Goal: Task Accomplishment & Management: Manage account settings

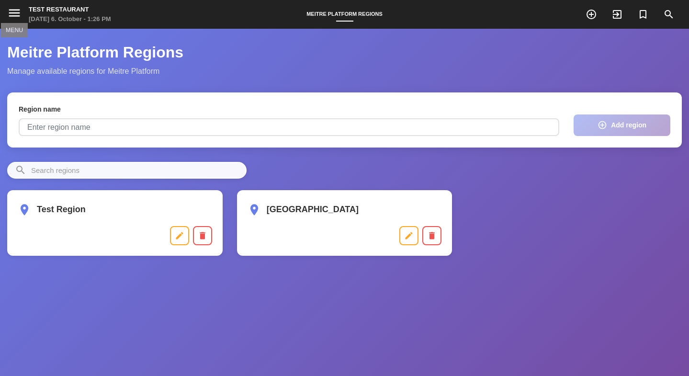
click at [15, 11] on icon "menu" at bounding box center [14, 13] width 14 height 14
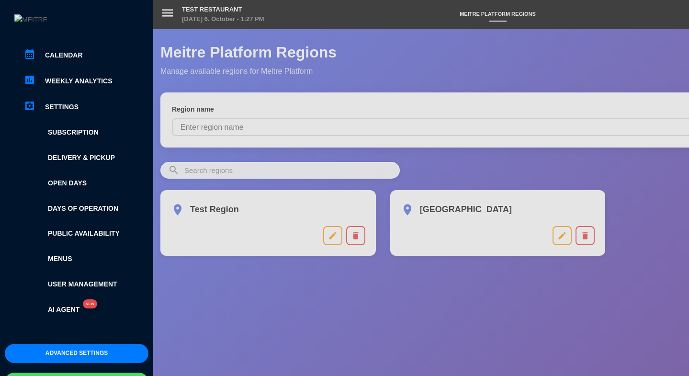
scroll to position [112, 0]
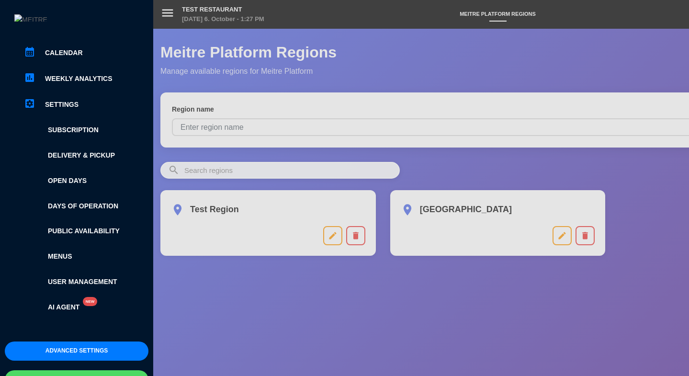
click at [77, 341] on button "Advanced settings" at bounding box center [77, 350] width 144 height 19
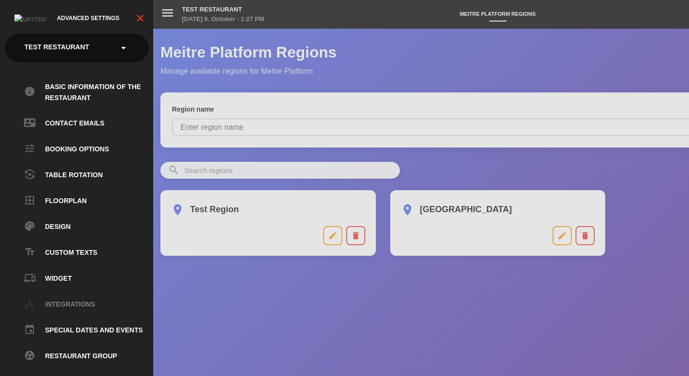
click at [68, 304] on link "device_hub Integrations" at bounding box center [86, 304] width 124 height 11
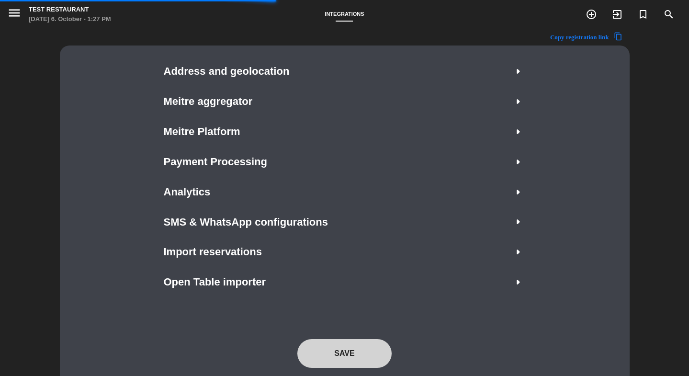
click at [15, 15] on icon "menu" at bounding box center [14, 13] width 14 height 14
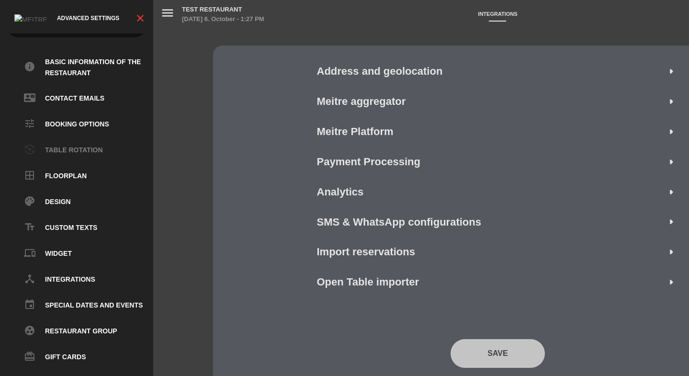
scroll to position [40, 0]
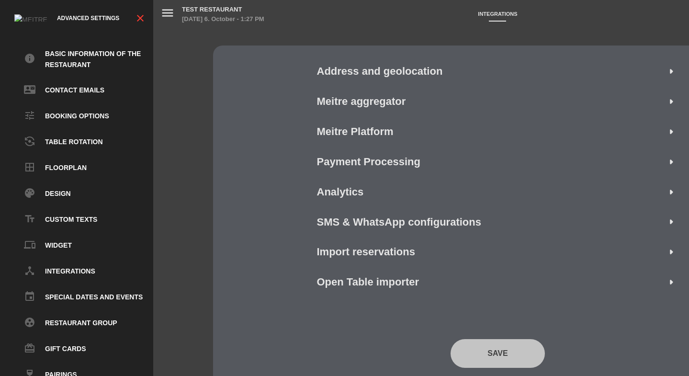
click at [76, 323] on ul "info Basic information of the restaurant contact_mail Contact Emails tune Booki…" at bounding box center [77, 214] width 144 height 332
click at [76, 317] on link "group_work Restaurant group" at bounding box center [86, 322] width 124 height 11
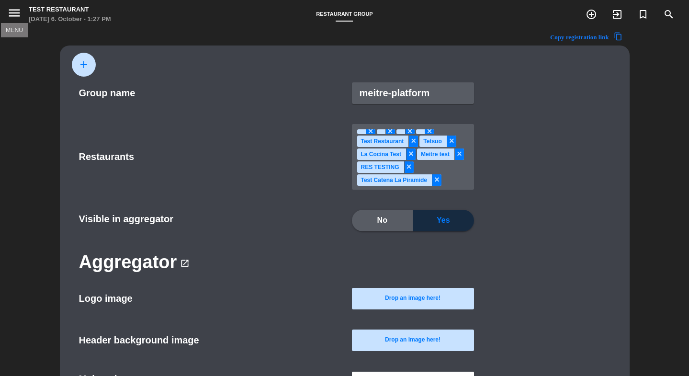
click at [13, 13] on icon "menu" at bounding box center [14, 13] width 14 height 14
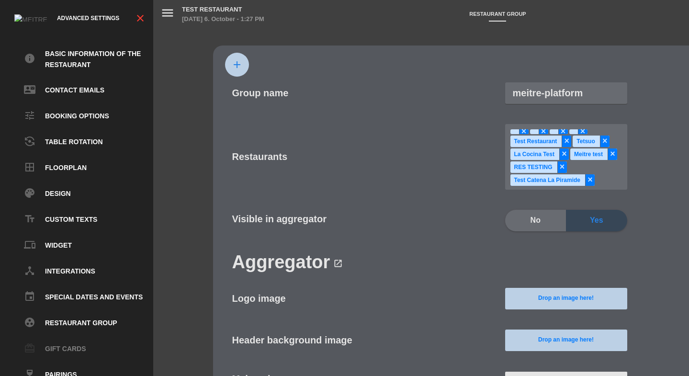
click at [64, 343] on link "card_giftcard Gift cards" at bounding box center [86, 348] width 124 height 11
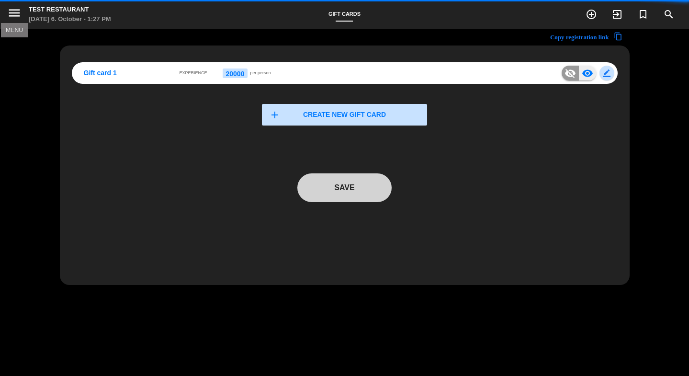
click at [11, 12] on icon "menu" at bounding box center [14, 13] width 14 height 14
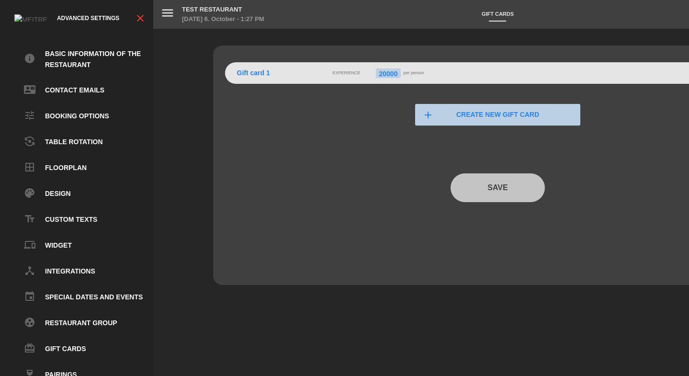
click at [68, 361] on ul "info Basic information of the restaurant contact_mail Contact Emails tune Booki…" at bounding box center [77, 214] width 144 height 332
click at [68, 369] on link "wine_bar Pairings" at bounding box center [86, 374] width 124 height 11
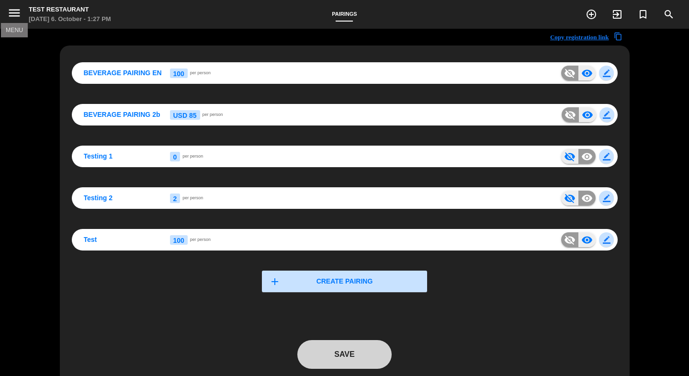
click at [12, 7] on icon "menu" at bounding box center [14, 13] width 14 height 14
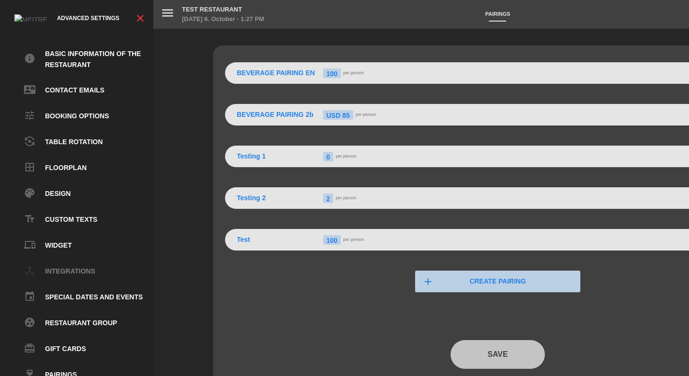
click at [78, 266] on link "device_hub Integrations" at bounding box center [86, 271] width 124 height 11
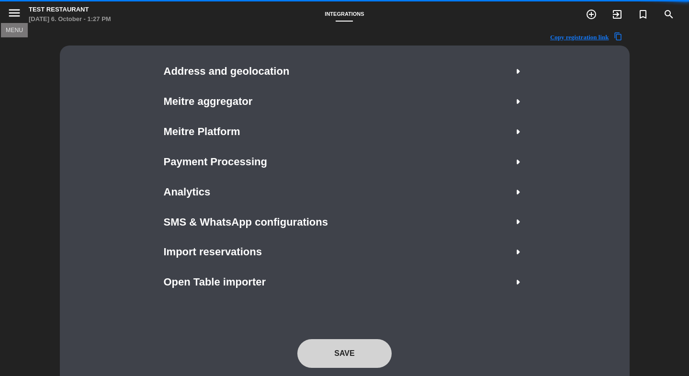
click at [14, 22] on button "menu" at bounding box center [14, 14] width 14 height 17
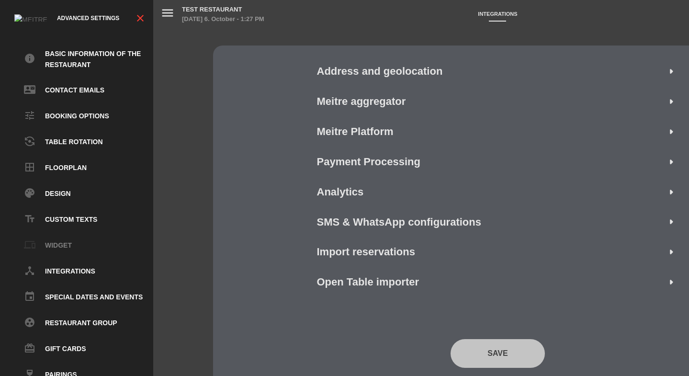
click at [67, 240] on link "phonelink Widget" at bounding box center [86, 245] width 124 height 11
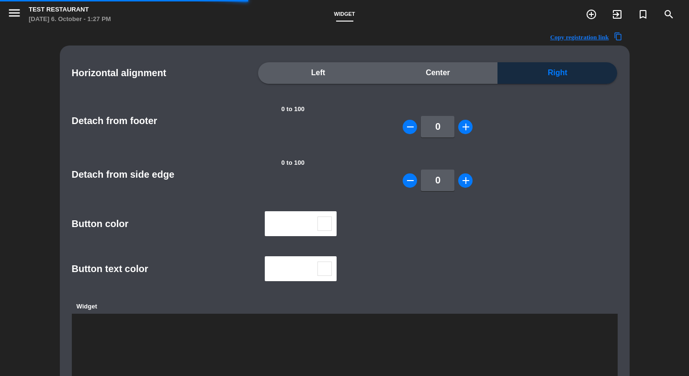
type textarea "<script> (function (w, d, s, o, f, js, fjs) { w['JS-Widget'] = o; w[o] = w[o] |…"
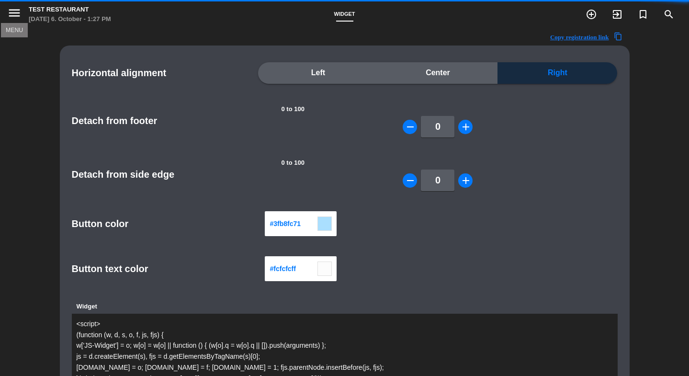
click at [19, 18] on icon "menu" at bounding box center [14, 13] width 14 height 14
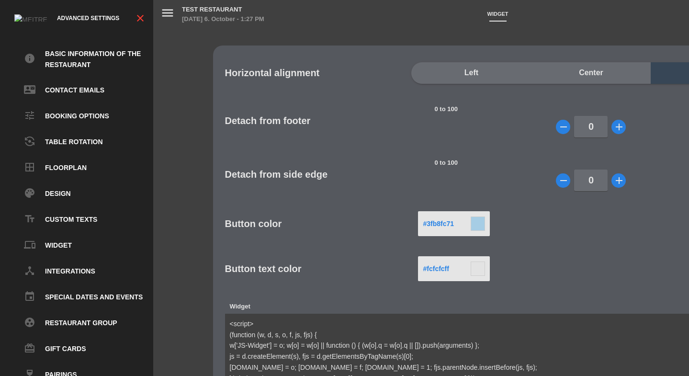
click at [56, 198] on ul "info Basic information of the restaurant contact_mail Contact Emails tune Booki…" at bounding box center [77, 214] width 144 height 332
click at [56, 214] on link "text_fields Custom Texts" at bounding box center [86, 219] width 124 height 11
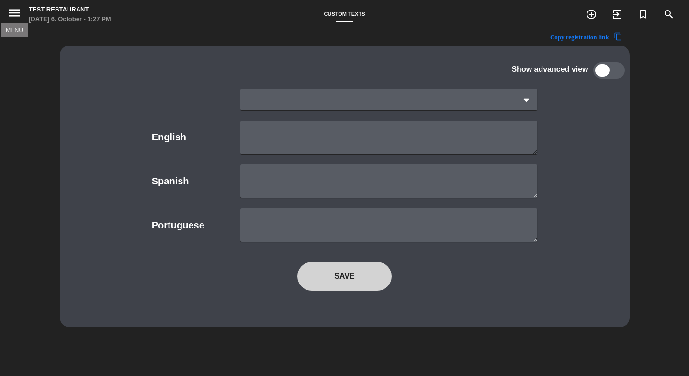
click at [15, 14] on icon "menu" at bounding box center [14, 13] width 14 height 14
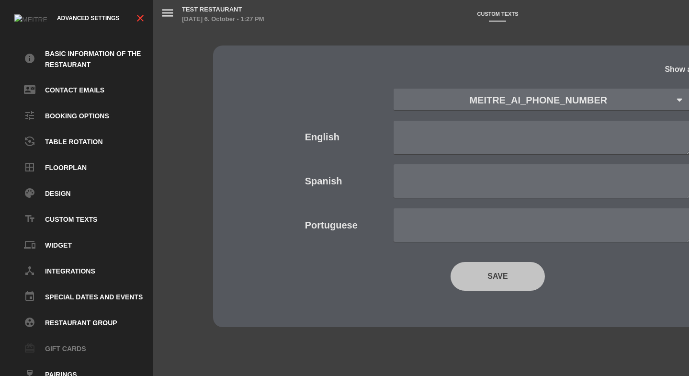
scroll to position [40, 0]
click at [138, 19] on icon "close" at bounding box center [140, 17] width 11 height 11
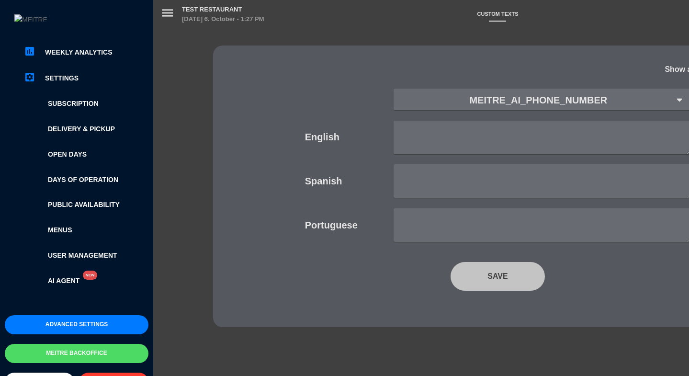
scroll to position [152, 0]
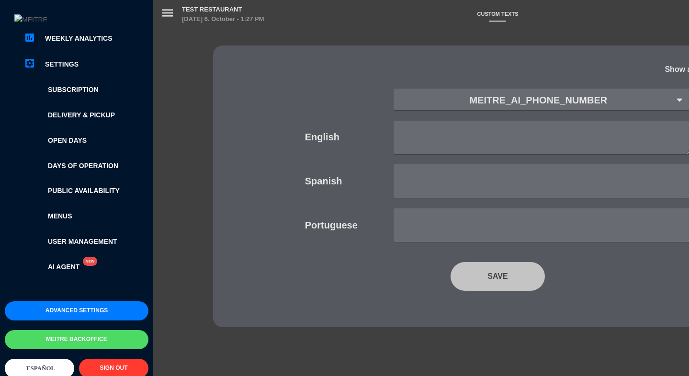
click at [95, 344] on button "Meitre backoffice" at bounding box center [77, 339] width 144 height 19
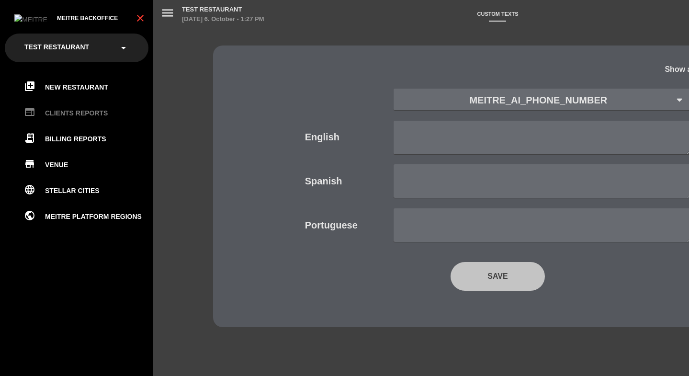
click at [80, 109] on link "web CLIENTS REPORTS" at bounding box center [86, 112] width 124 height 11
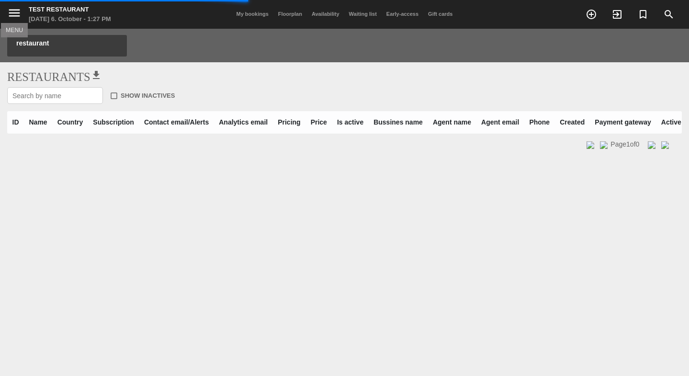
click at [16, 9] on icon "menu" at bounding box center [14, 13] width 14 height 14
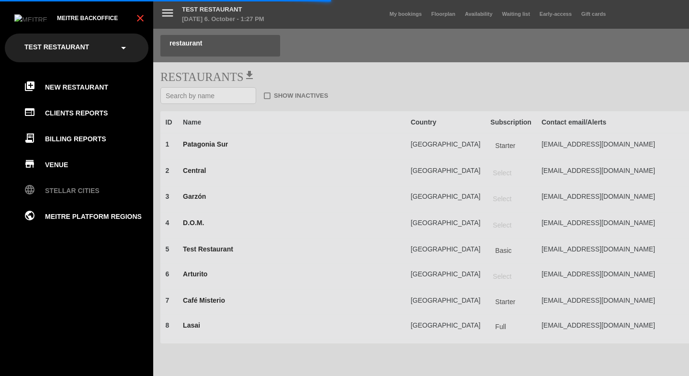
click at [61, 191] on link "language Stellar cities" at bounding box center [86, 190] width 124 height 11
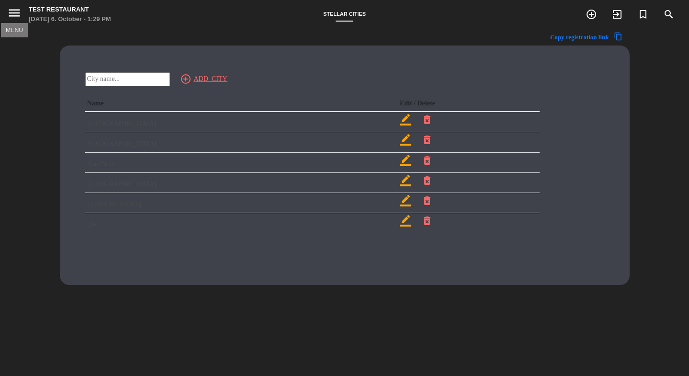
click at [8, 14] on icon "menu" at bounding box center [14, 13] width 14 height 14
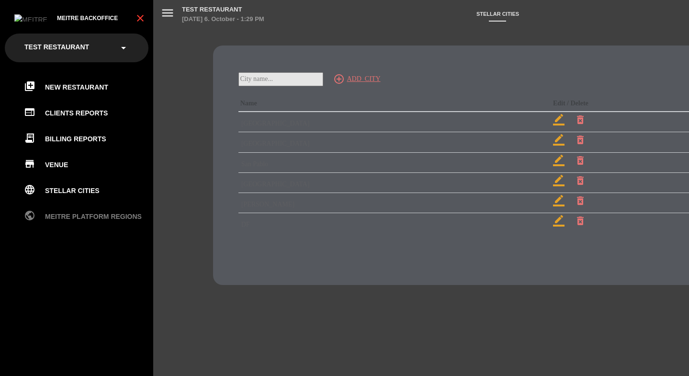
click at [65, 212] on link "public Meitre Platform Regions" at bounding box center [86, 216] width 124 height 11
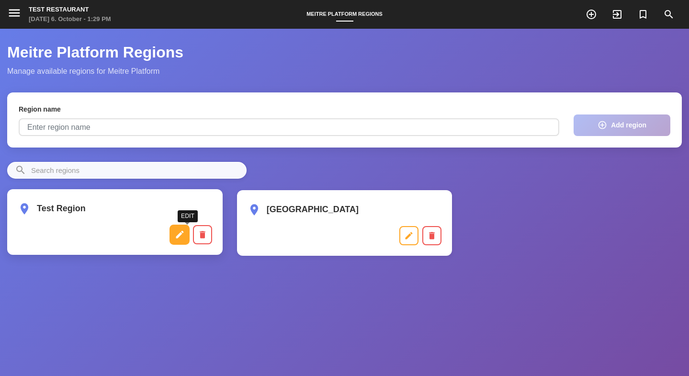
click at [182, 234] on icon "edit" at bounding box center [179, 235] width 10 height 10
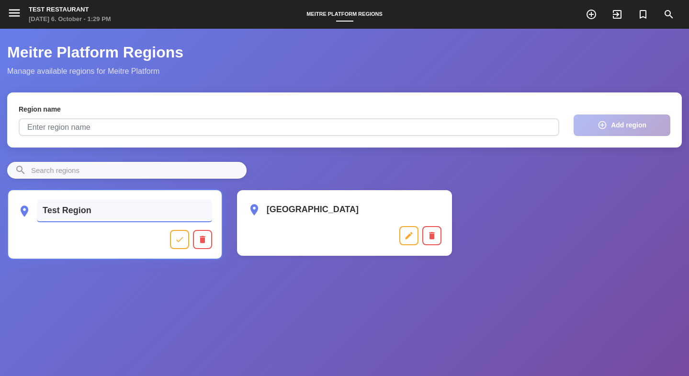
click at [94, 216] on input "Test Region" at bounding box center [124, 211] width 175 height 22
click at [184, 248] on button "check" at bounding box center [179, 239] width 20 height 20
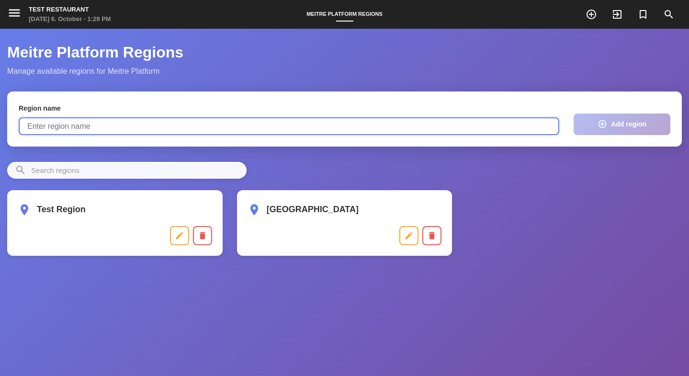
click at [161, 123] on input "text" at bounding box center [289, 126] width 540 height 18
